Goal: Information Seeking & Learning: Find specific fact

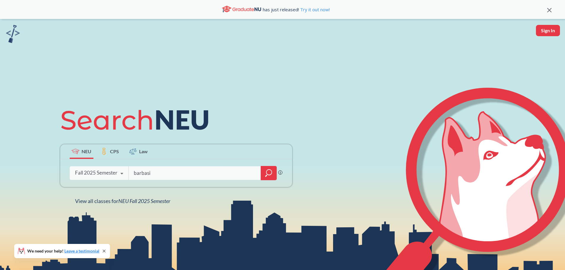
type input "barbasi"
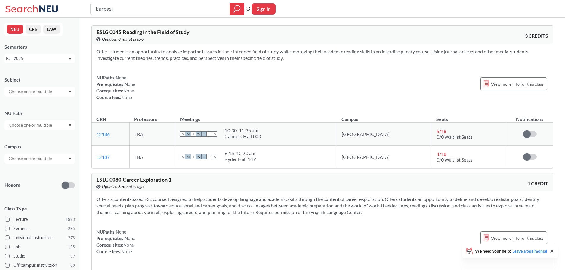
click at [129, 11] on input "barbasi" at bounding box center [160, 9] width 130 height 10
type input "[PERSON_NAME]"
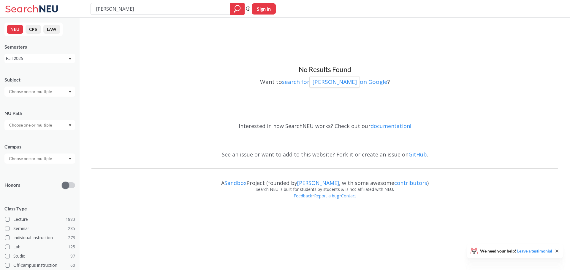
click at [134, 9] on input "[PERSON_NAME]" at bounding box center [160, 9] width 130 height 10
click at [135, 9] on input "[PERSON_NAME]" at bounding box center [160, 9] width 130 height 10
type input "b"
type input "laszlo"
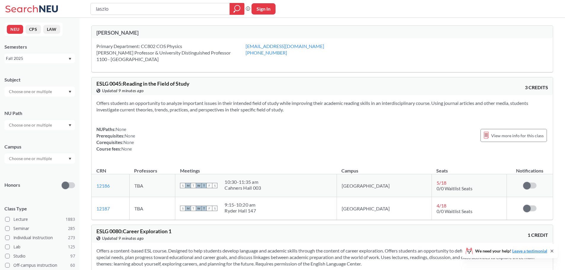
drag, startPoint x: 188, startPoint y: 131, endPoint x: 192, endPoint y: 21, distance: 109.6
click at [120, 35] on div "[PERSON_NAME]" at bounding box center [209, 32] width 226 height 7
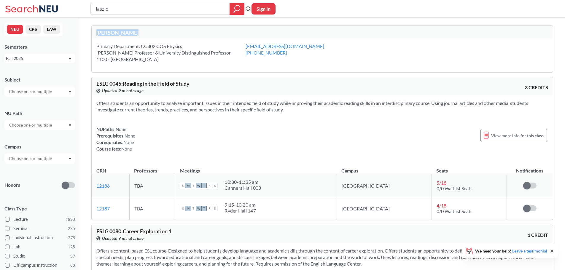
copy div "[PERSON_NAME]"
click at [134, 11] on input "laszlo" at bounding box center [160, 9] width 130 height 10
paste input "[PERSON_NAME]"
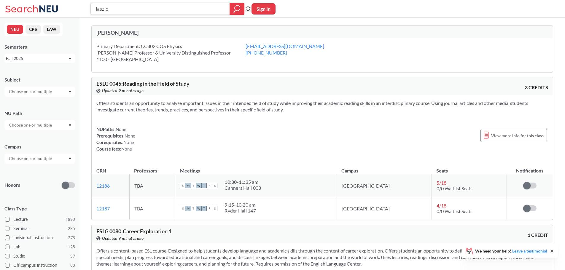
type input "[PERSON_NAME]"
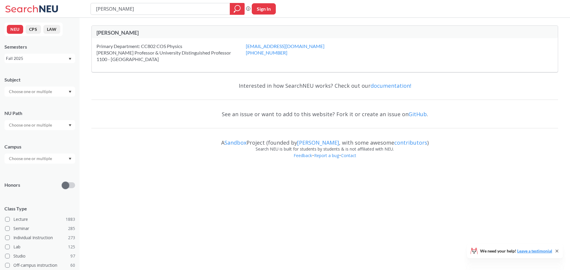
click at [18, 28] on button "NEU" at bounding box center [15, 29] width 16 height 9
click at [27, 62] on div "Fall 2025" at bounding box center [39, 58] width 71 height 9
click at [42, 47] on div "Semesters" at bounding box center [39, 47] width 71 height 7
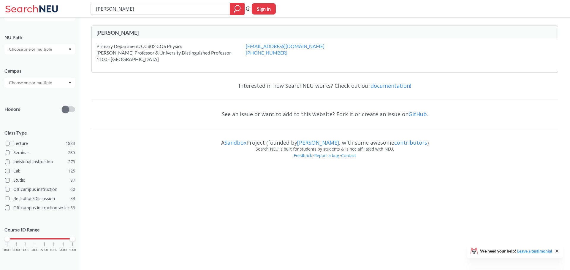
scroll to position [77, 0]
click at [6, 145] on label "Lecture 1883" at bounding box center [40, 143] width 70 height 8
click at [13, 144] on input "Lecture 1883" at bounding box center [15, 142] width 5 height 5
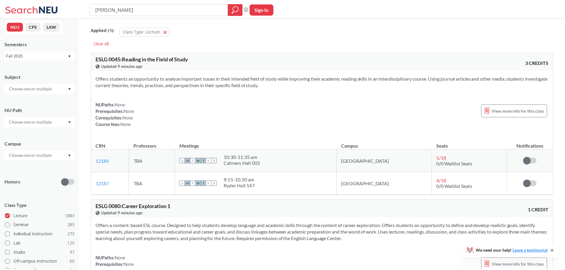
scroll to position [77, 0]
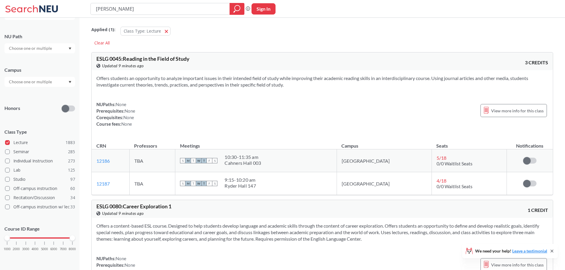
click at [349, 23] on div "Applied ( 1 ): Class Type: Lecture Lecture" at bounding box center [322, 30] width 462 height 18
